Goal: Task Accomplishment & Management: Manage account settings

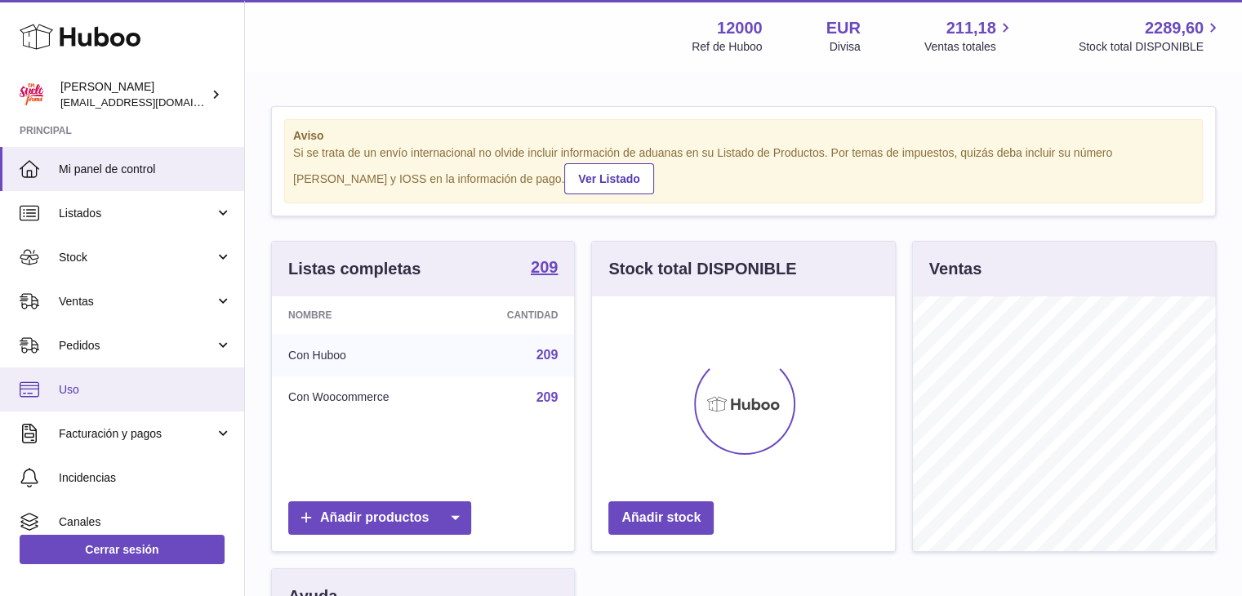
scroll to position [255, 303]
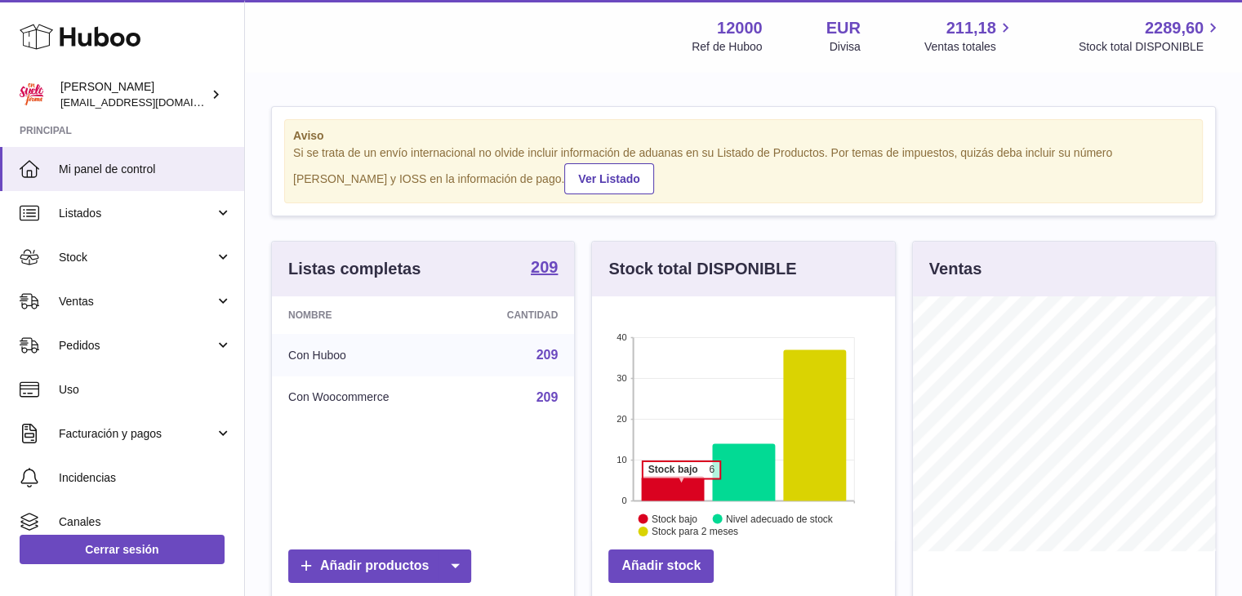
click at [681, 486] on icon at bounding box center [673, 488] width 63 height 24
click at [679, 495] on icon at bounding box center [673, 488] width 63 height 24
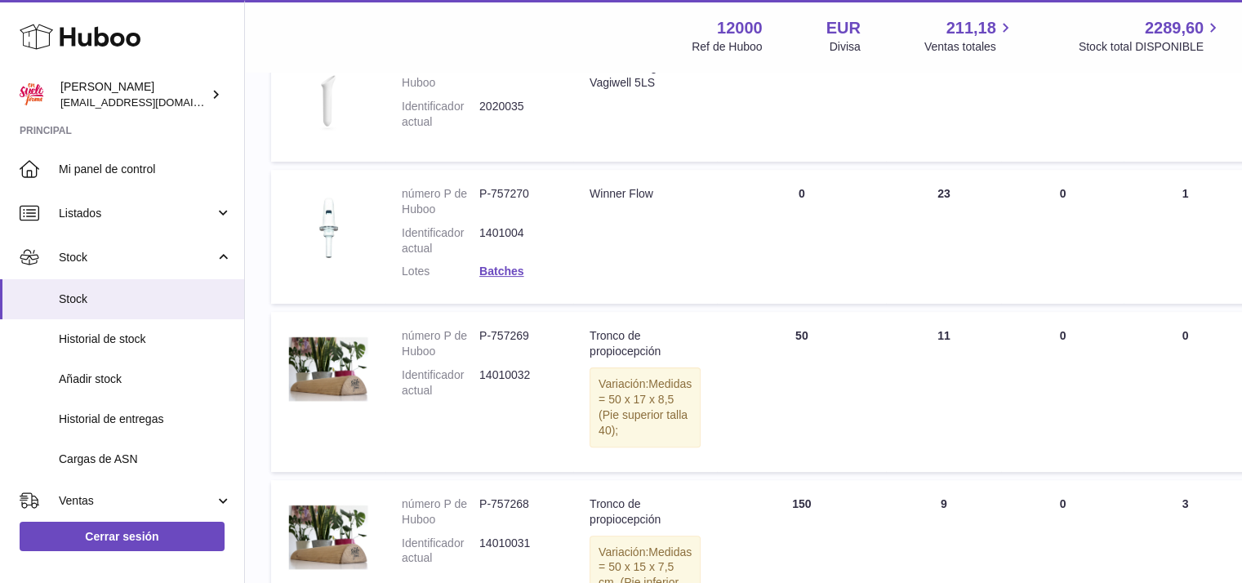
scroll to position [490, 0]
